Goal: Task Accomplishment & Management: Manage account settings

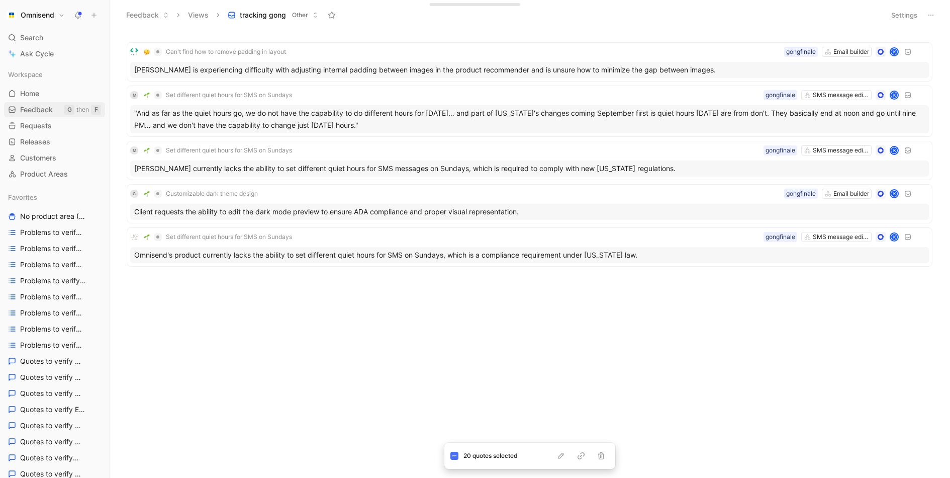
click at [43, 108] on span "Feedback" at bounding box center [36, 110] width 33 height 10
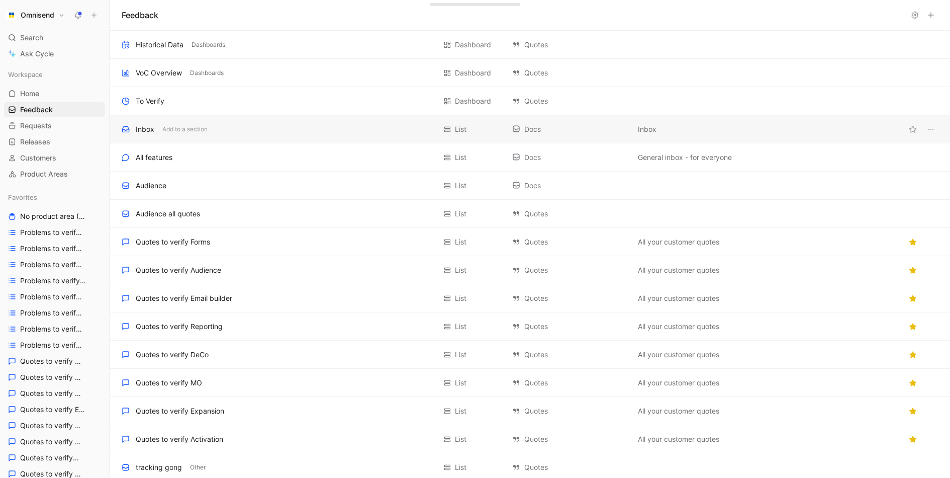
click at [227, 127] on div "Inbox Add to a section" at bounding box center [279, 129] width 314 height 12
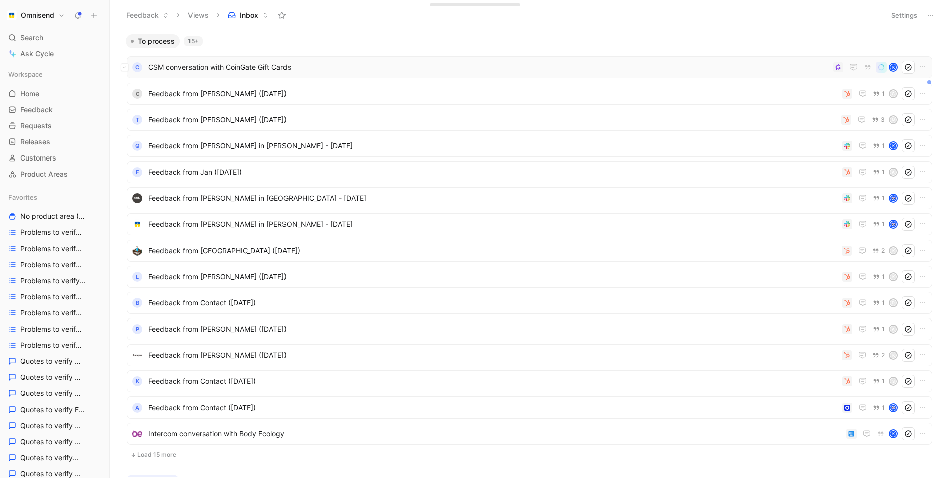
click at [422, 67] on span "CSM conversation with CoinGate Gift Cards" at bounding box center [488, 67] width 681 height 12
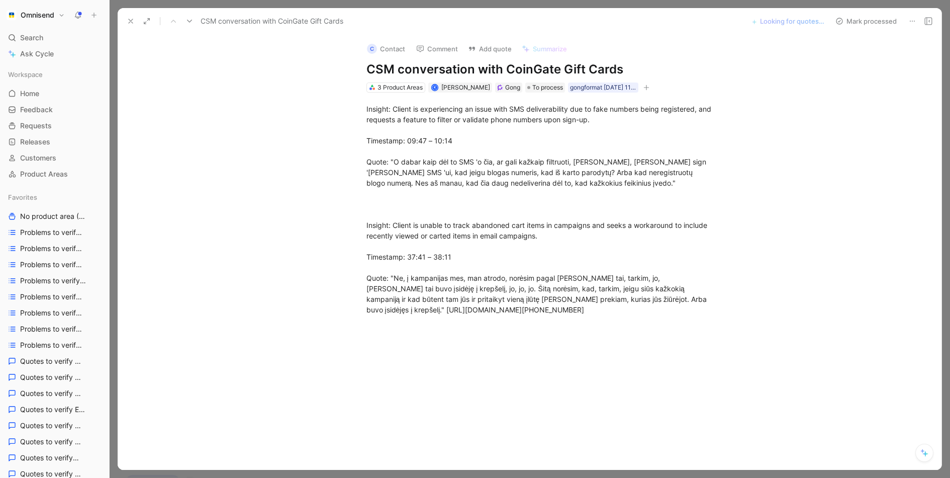
click at [903, 22] on div "Mark processed" at bounding box center [883, 21] width 105 height 14
click at [912, 21] on icon at bounding box center [913, 21] width 8 height 8
click at [877, 63] on div "Delete" at bounding box center [862, 57] width 115 height 15
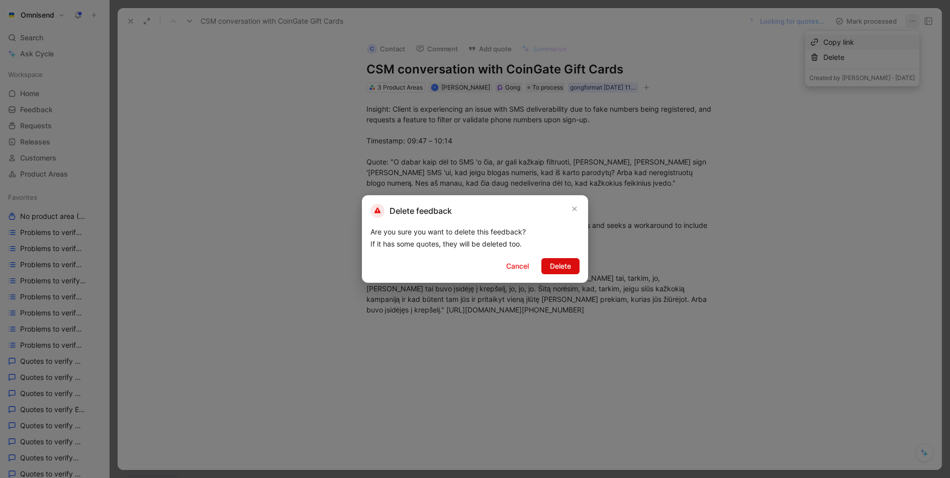
click at [572, 268] on button "Delete" at bounding box center [560, 266] width 38 height 16
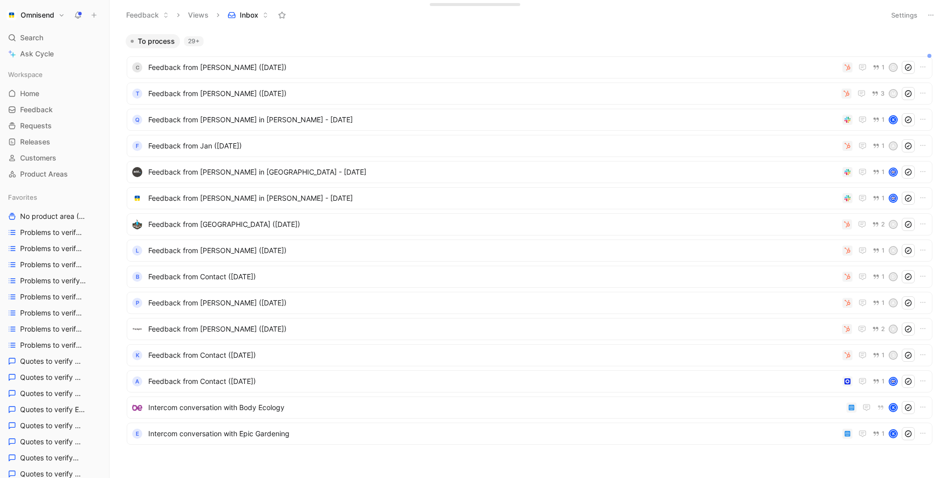
click at [60, 15] on button "Omnisend" at bounding box center [35, 15] width 63 height 14
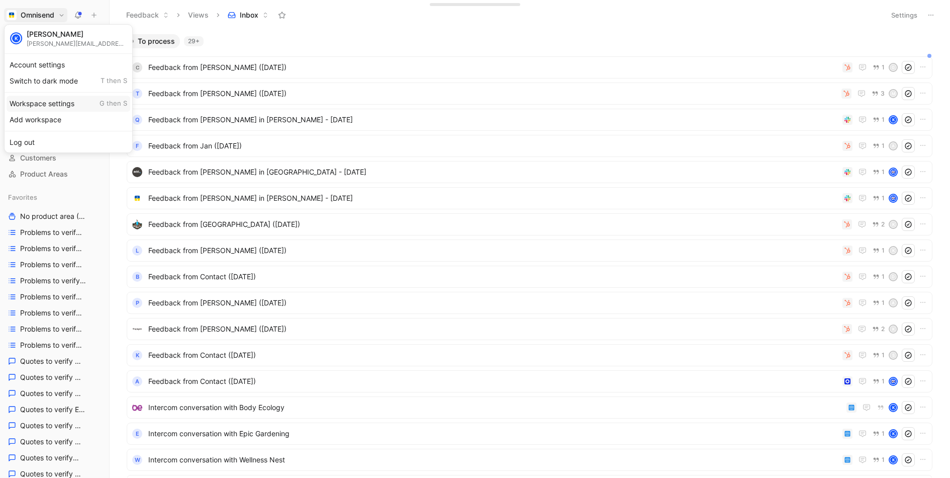
click at [52, 102] on div "Workspace settings G then S" at bounding box center [69, 104] width 124 height 16
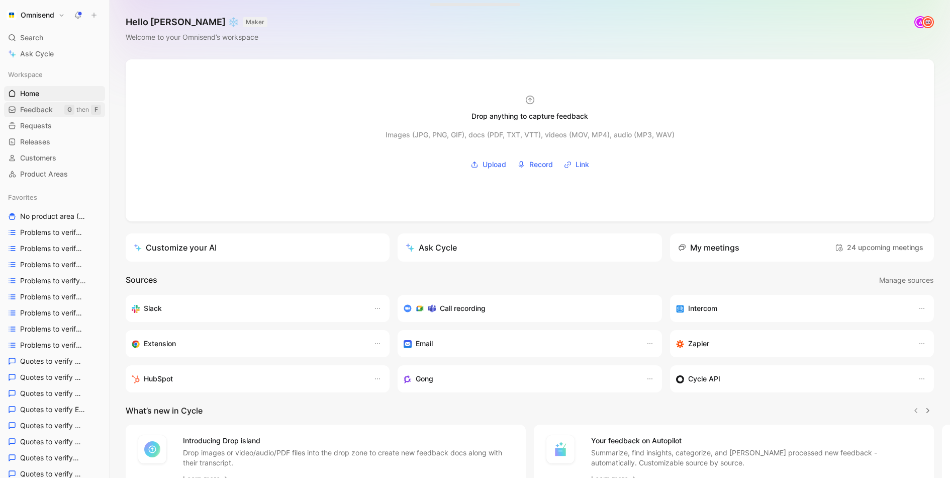
click at [49, 114] on span "Feedback" at bounding box center [36, 110] width 33 height 10
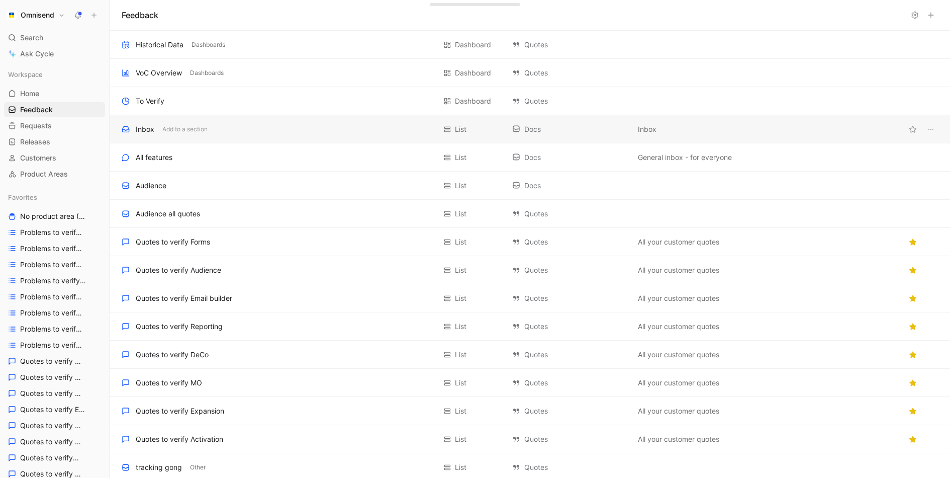
click at [235, 126] on div "Inbox Add to a section" at bounding box center [279, 129] width 314 height 12
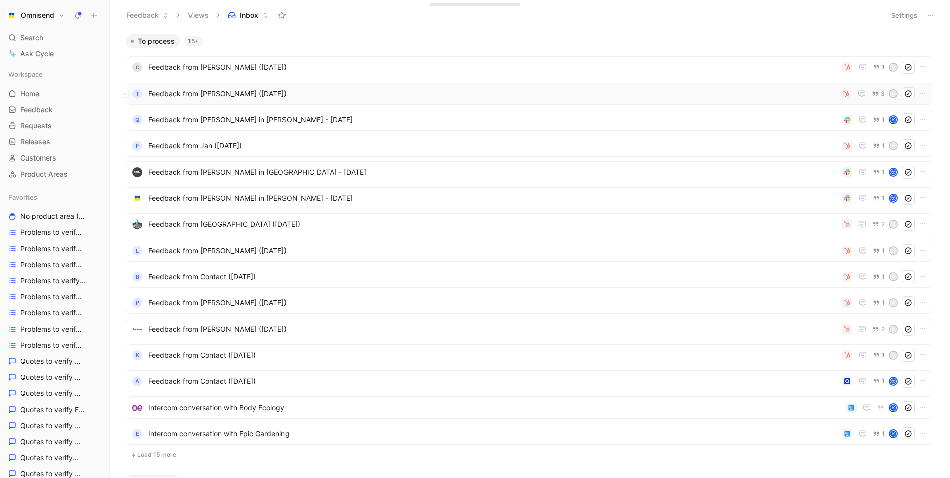
click at [724, 102] on div "T Feedback from [PERSON_NAME] ([DATE]) 3 M" at bounding box center [530, 93] width 806 height 22
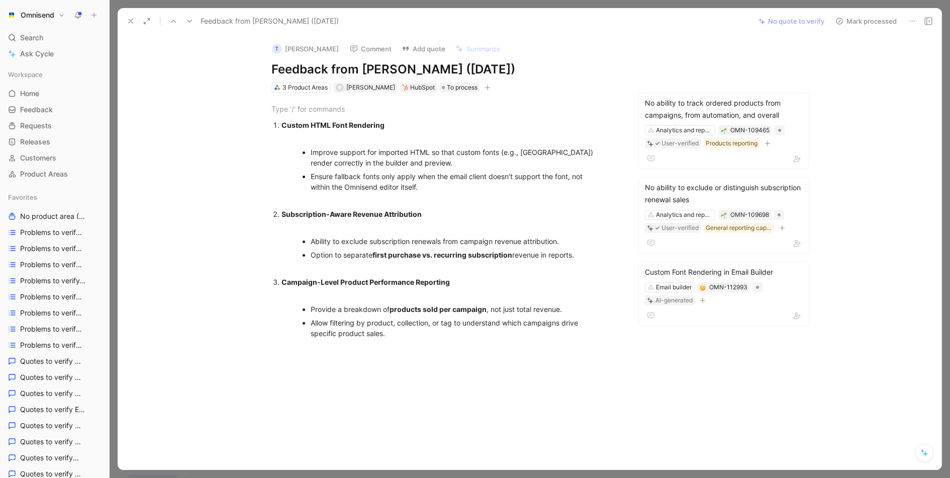
click at [129, 27] on button at bounding box center [131, 21] width 14 height 14
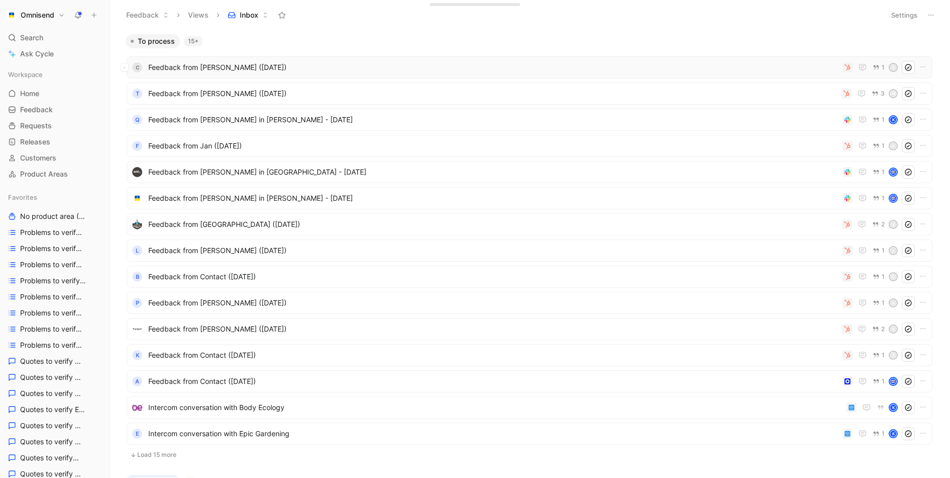
click at [527, 61] on div "c Feedback from [PERSON_NAME] ([DATE]) 1 G" at bounding box center [529, 67] width 799 height 13
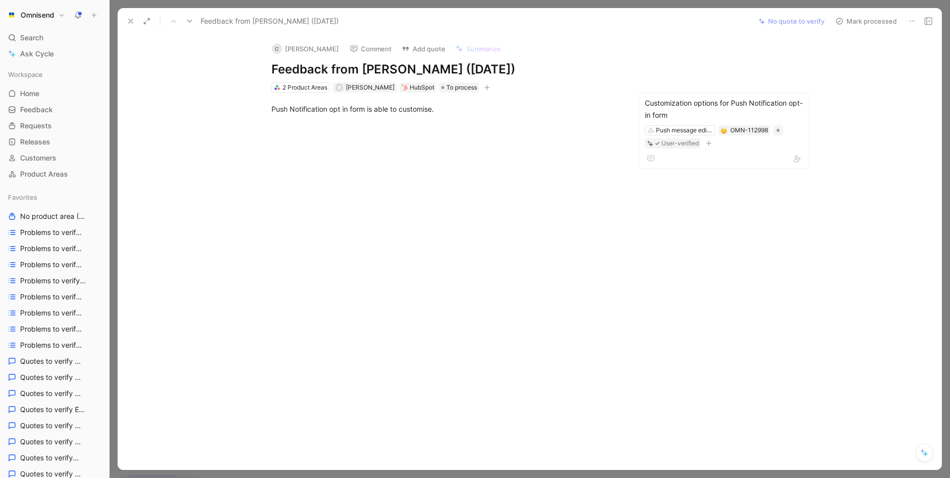
click at [127, 19] on icon at bounding box center [131, 21] width 8 height 8
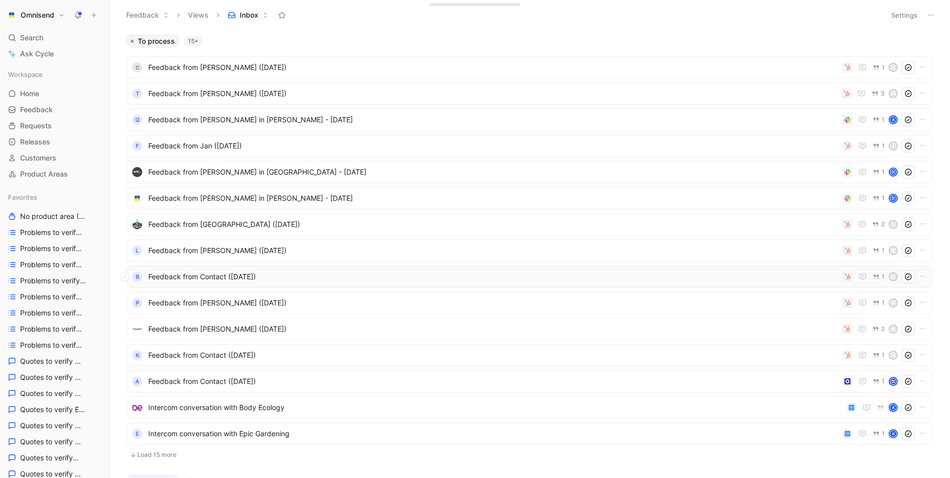
scroll to position [539, 0]
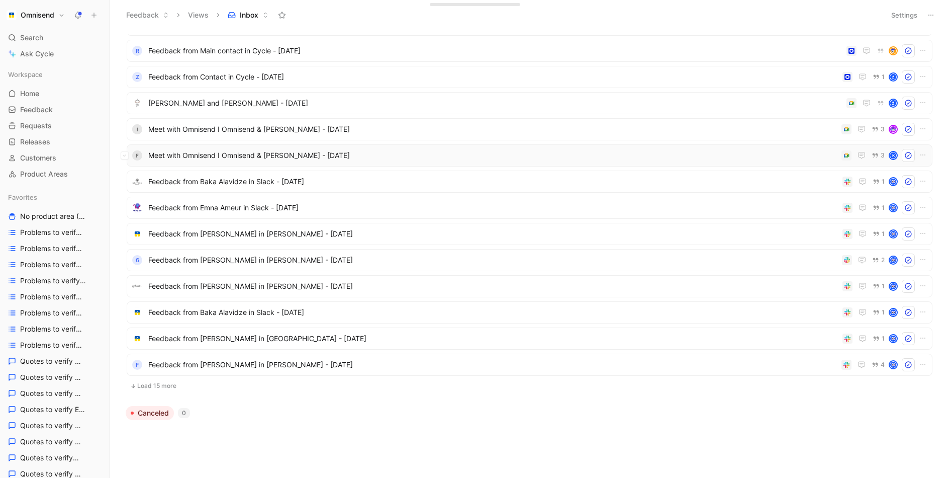
click at [513, 152] on span "Meet with Omnisend I Omnisend & [PERSON_NAME] - [DATE]" at bounding box center [492, 155] width 689 height 12
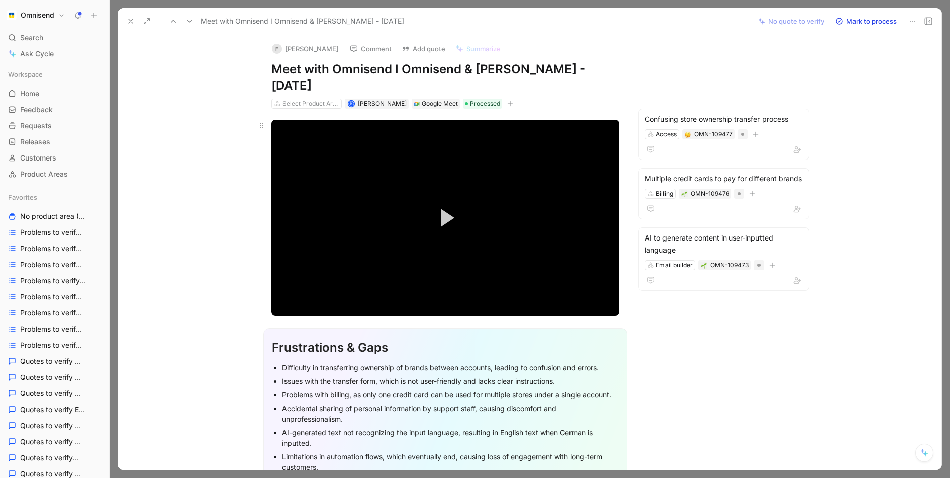
click at [394, 204] on video "Video Player" at bounding box center [445, 218] width 348 height 196
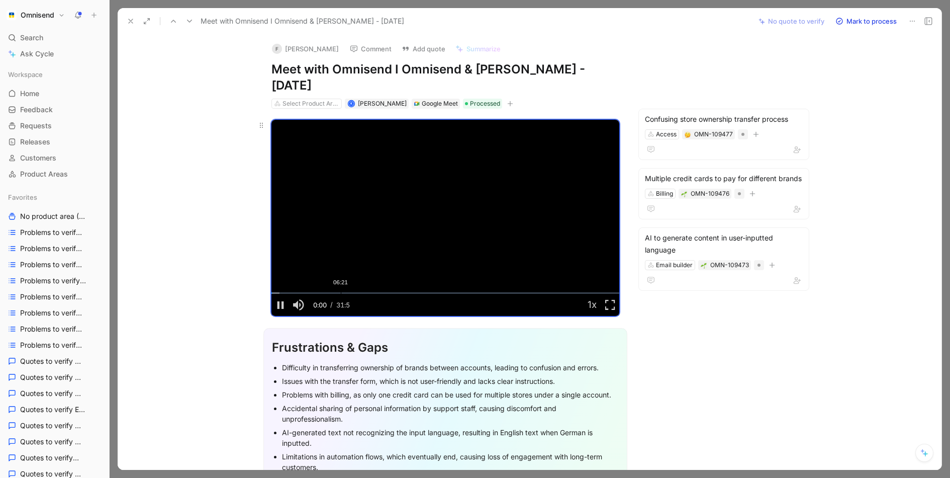
click at [340, 294] on div "Loaded : 2.35% 06:21 00:00" at bounding box center [445, 293] width 348 height 2
click at [382, 294] on div "Loaded : 21.74% 10:05 06:21" at bounding box center [445, 293] width 348 height 2
click at [127, 17] on button at bounding box center [131, 21] width 14 height 14
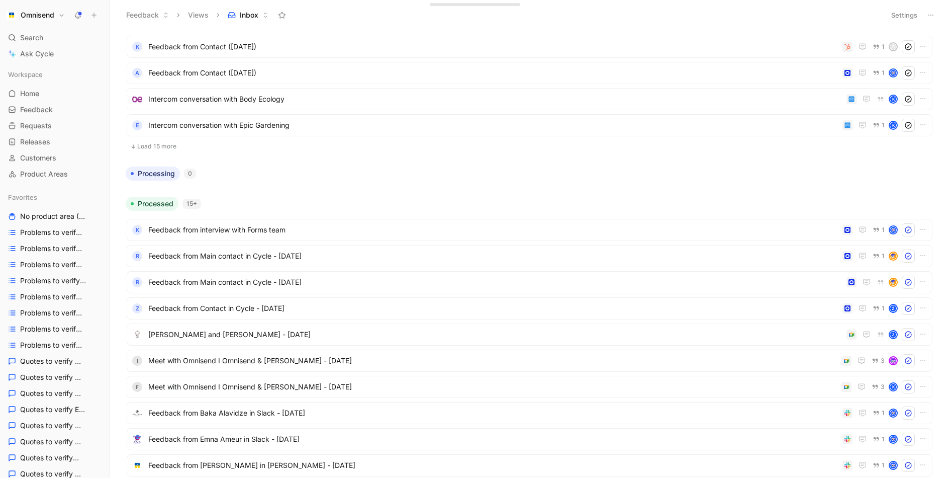
scroll to position [163, 0]
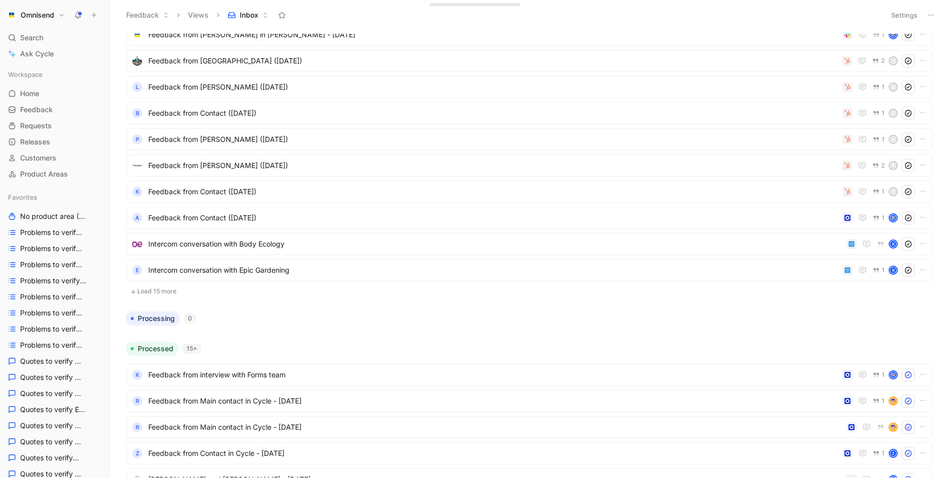
click at [163, 290] on button "Load 15 more" at bounding box center [530, 291] width 806 height 12
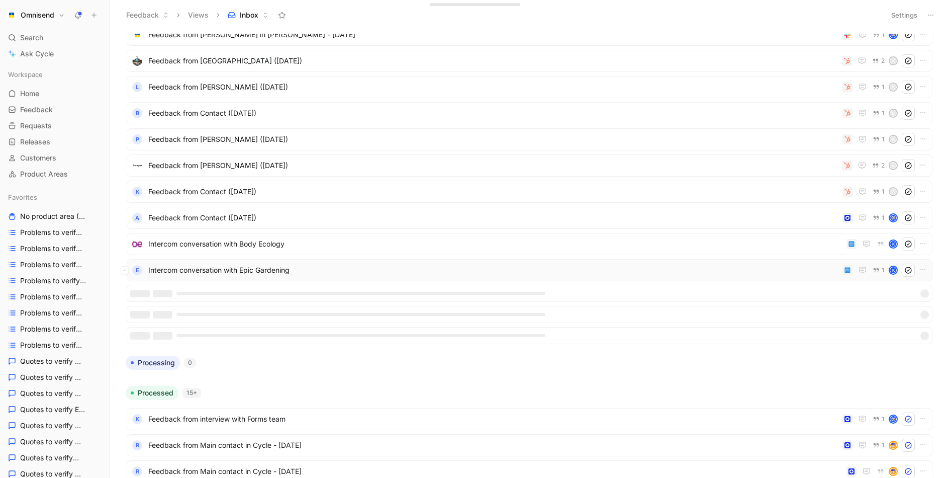
click at [547, 266] on span "Intercom conversation with Epic Gardening" at bounding box center [493, 270] width 690 height 12
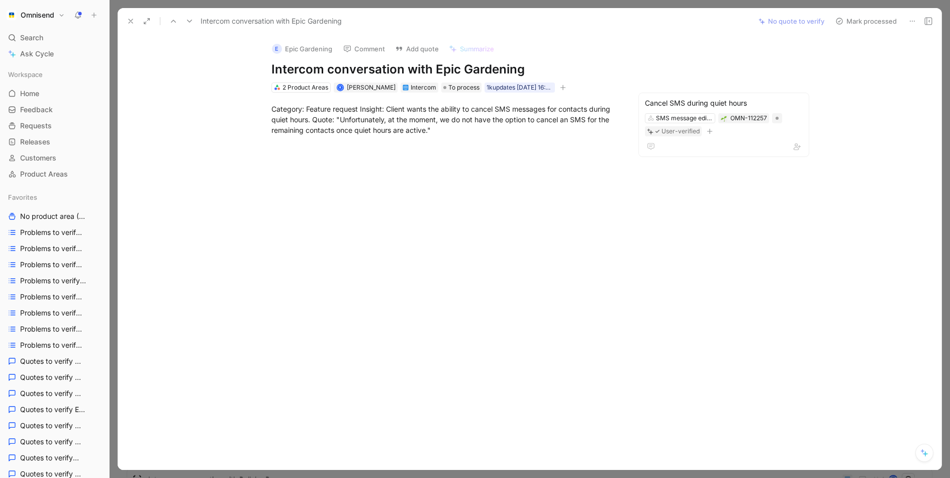
click at [134, 20] on icon at bounding box center [131, 21] width 8 height 8
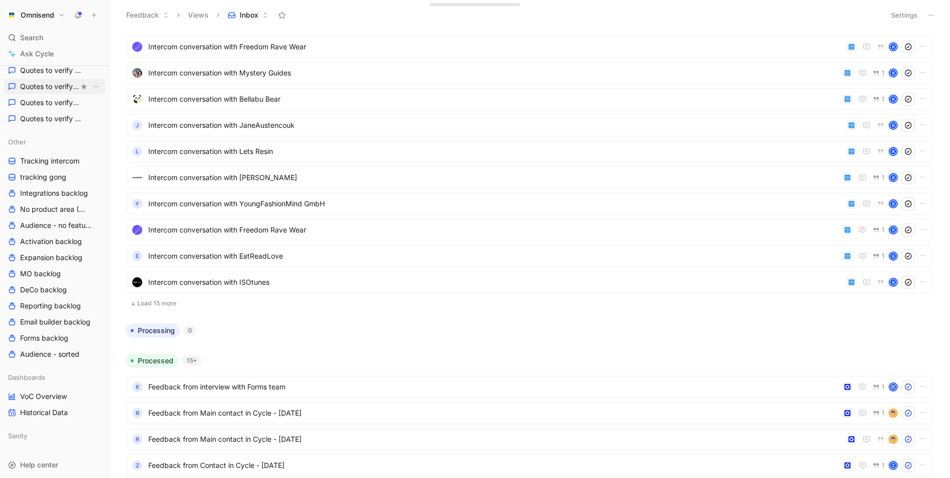
scroll to position [374, 0]
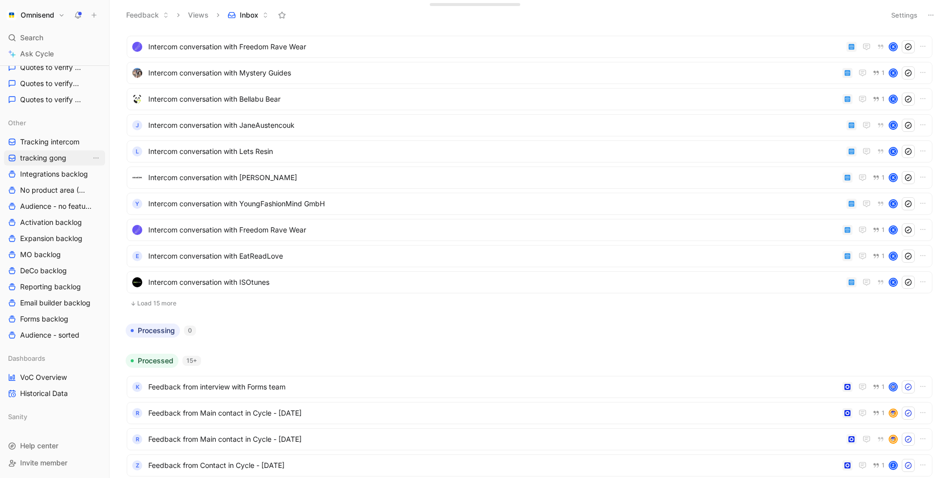
click at [59, 164] on link "tracking gong" at bounding box center [54, 157] width 101 height 15
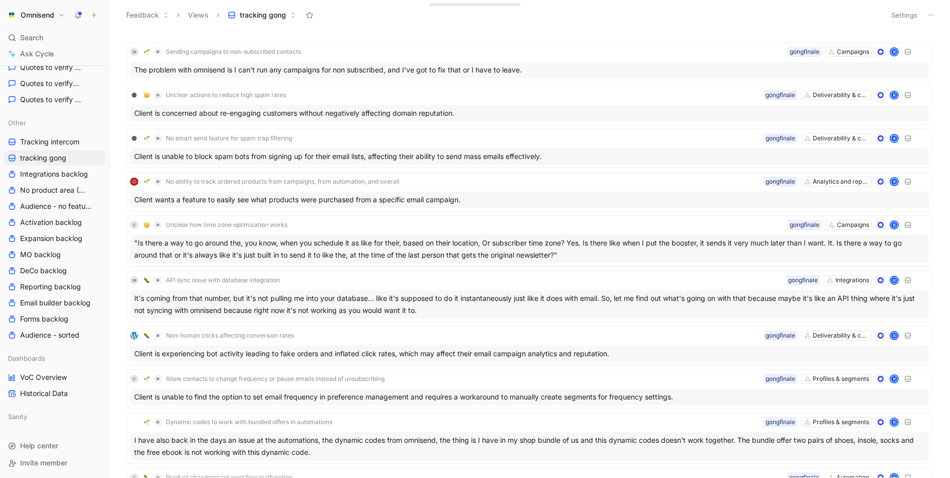
click at [893, 16] on button "Settings" at bounding box center [904, 15] width 35 height 14
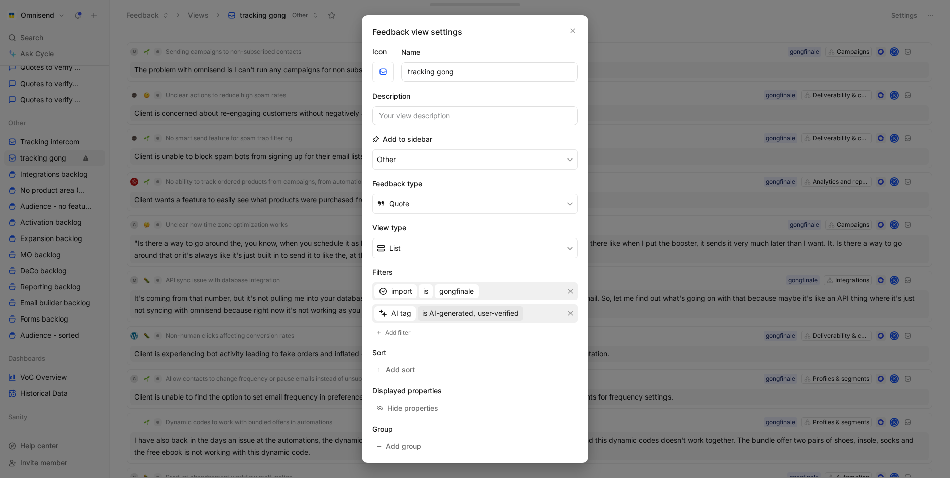
click at [477, 308] on span "is AI-generated, user-verified" at bounding box center [470, 313] width 97 height 12
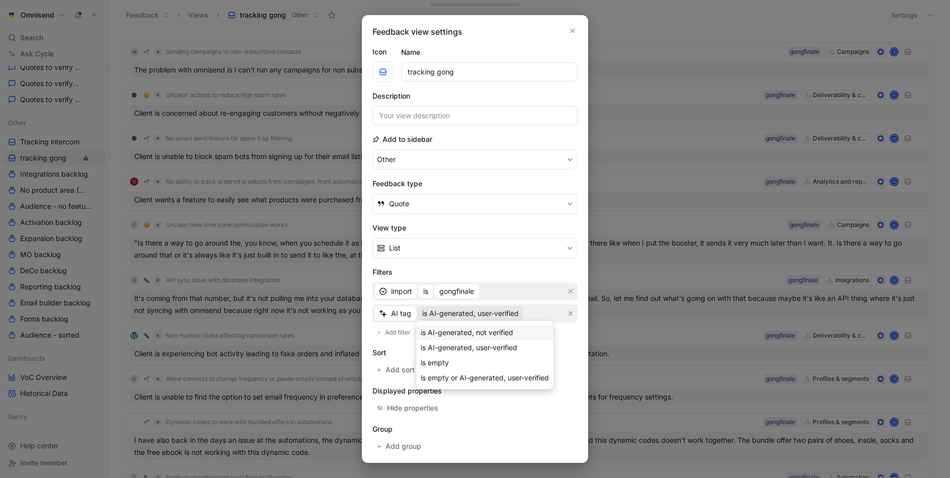
click at [480, 330] on span "is AI-generated, not verified" at bounding box center [467, 332] width 93 height 9
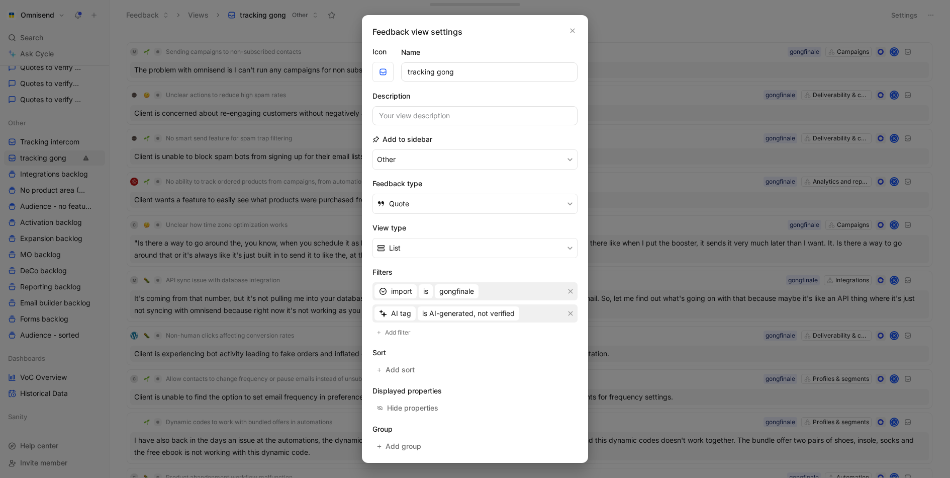
scroll to position [39, 0]
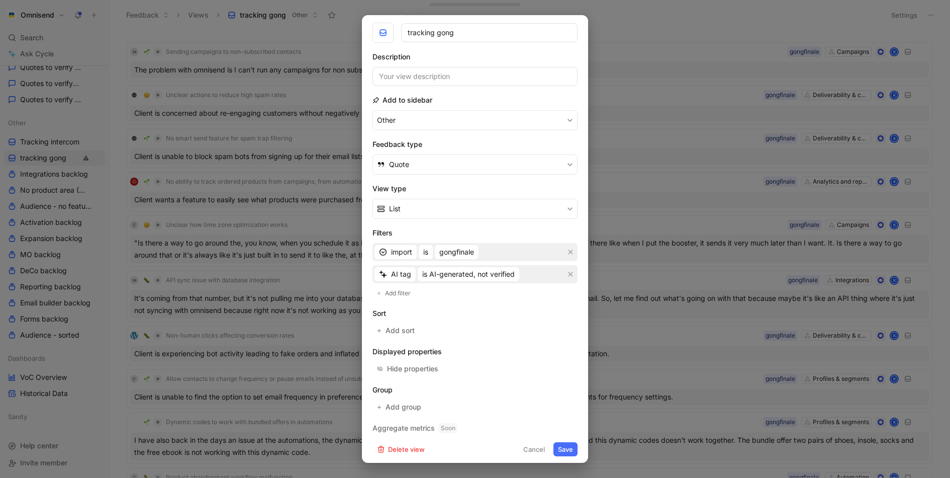
click at [569, 442] on button "Save" at bounding box center [566, 449] width 24 height 14
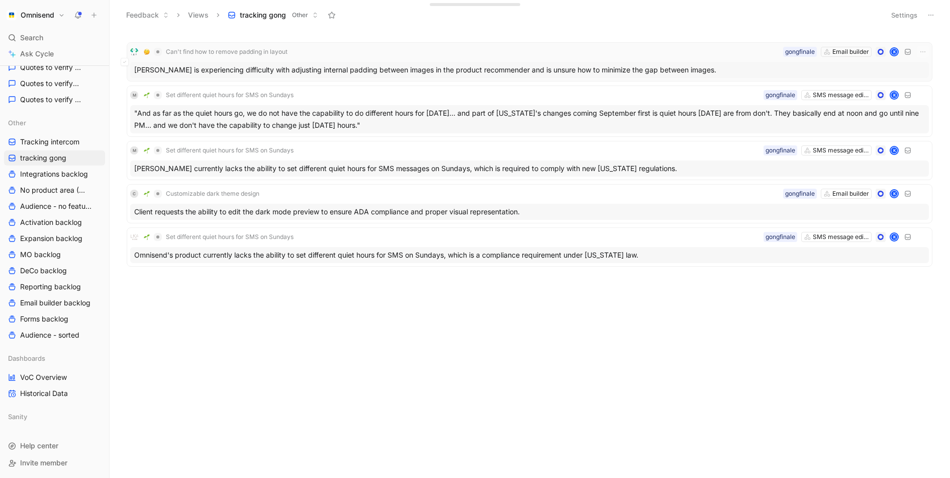
click at [512, 66] on div "[PERSON_NAME] is experiencing difficulty with adjusting internal padding betwee…" at bounding box center [529, 70] width 799 height 16
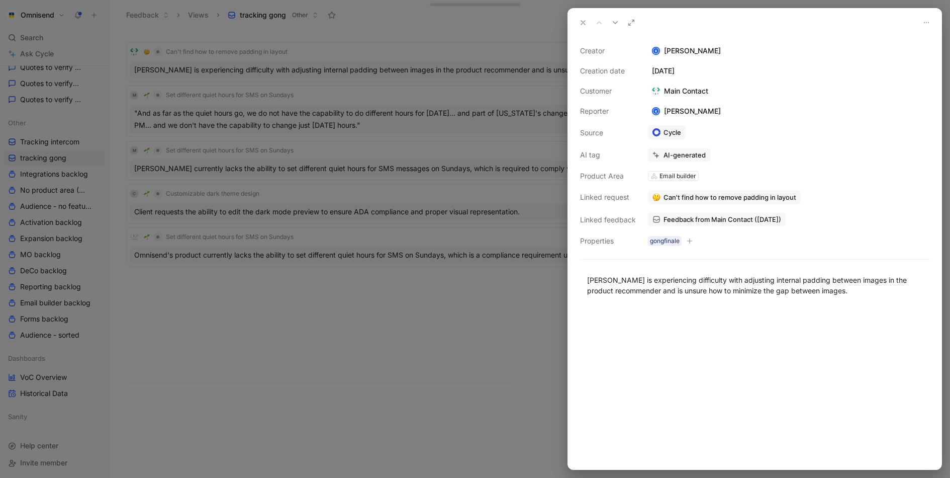
click at [706, 215] on span "Feedback from Main Contact ([DATE])" at bounding box center [723, 219] width 118 height 9
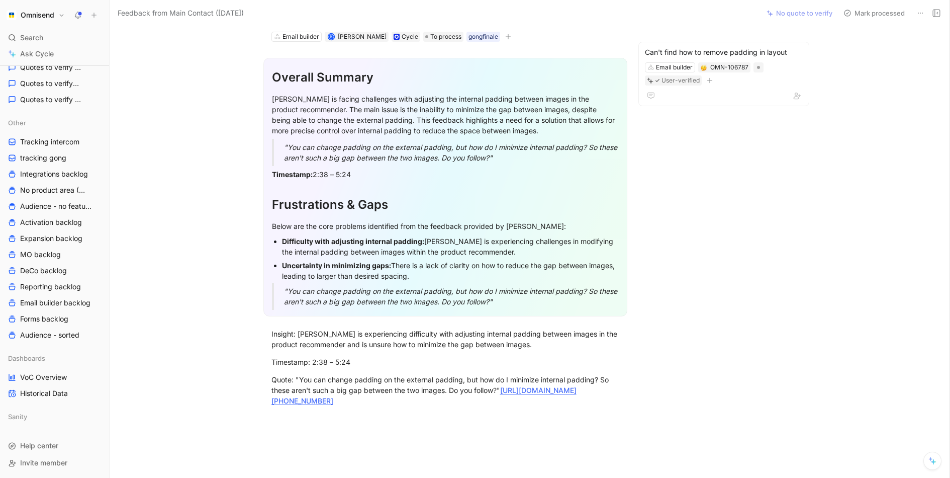
scroll to position [126, 0]
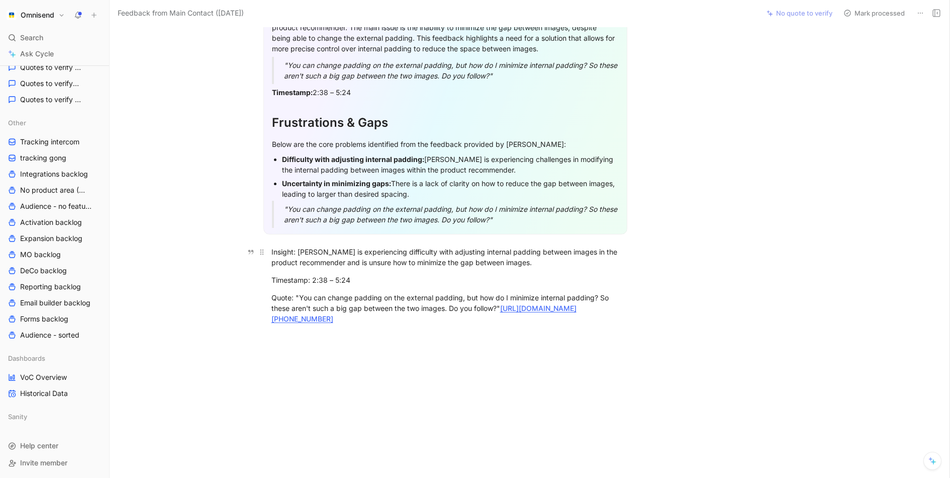
click at [402, 269] on p "Insight: [PERSON_NAME] is experiencing difficulty with adjusting internal paddi…" at bounding box center [445, 256] width 386 height 27
click at [405, 282] on div "Timestamp: 2:38 – 5:24" at bounding box center [445, 280] width 348 height 11
click at [416, 272] on p "Timestamp: 2:38 – 5:24" at bounding box center [445, 279] width 386 height 17
